Goal: Navigation & Orientation: Find specific page/section

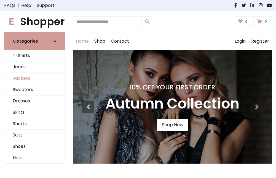
click at [35, 78] on link "Jackets" at bounding box center [34, 78] width 60 height 11
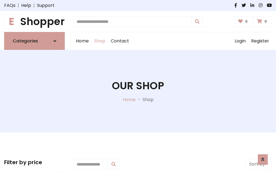
scroll to position [250, 0]
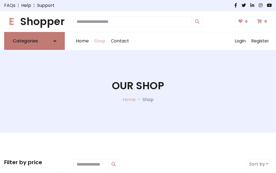
click at [35, 41] on h6 "Categories" at bounding box center [25, 40] width 25 height 5
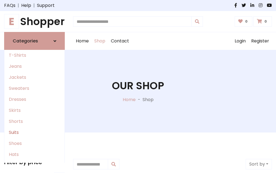
click at [35, 133] on link "Suits" at bounding box center [34, 132] width 60 height 11
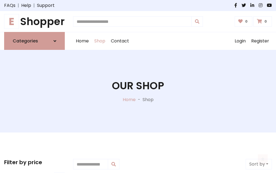
scroll to position [399, 0]
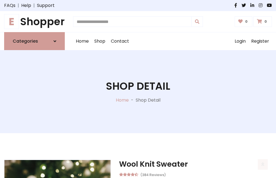
scroll to position [516, 0]
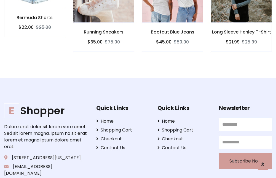
scroll to position [516, 0]
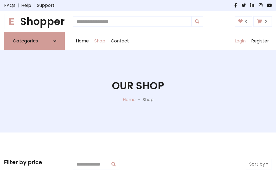
click at [240, 41] on link "Login" at bounding box center [240, 41] width 17 height 18
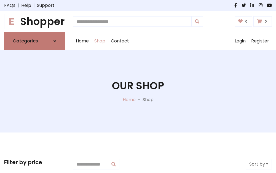
click at [55, 41] on icon at bounding box center [55, 41] width 3 height 4
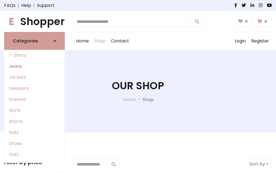
click at [35, 67] on link "Jeans" at bounding box center [34, 66] width 60 height 11
